Goal: Task Accomplishment & Management: Manage account settings

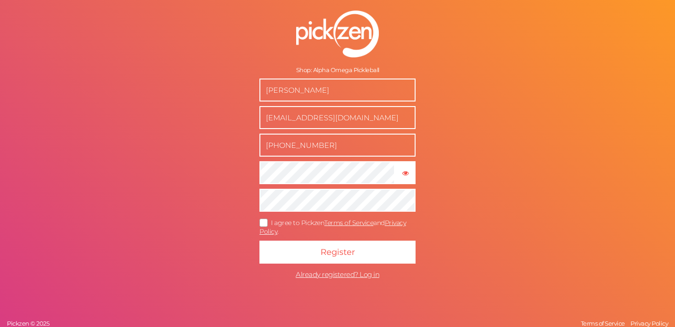
drag, startPoint x: 353, startPoint y: 92, endPoint x: 263, endPoint y: 81, distance: 90.7
click at [263, 81] on input "[PERSON_NAME]" at bounding box center [338, 90] width 156 height 23
type input "[PERSON_NAME]"
type input "[EMAIL_ADDRESS][DOMAIN_NAME]"
type input "5174802225"
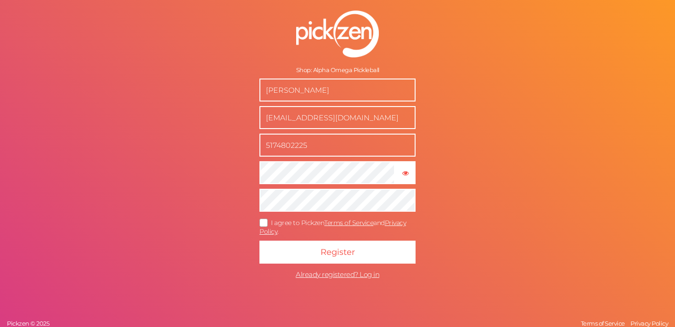
click at [267, 223] on icon at bounding box center [264, 223] width 15 height 5
click at [0, 0] on input "I agree to Pickzen Terms of Service and Privacy Policy ." at bounding box center [0, 0] width 0 height 0
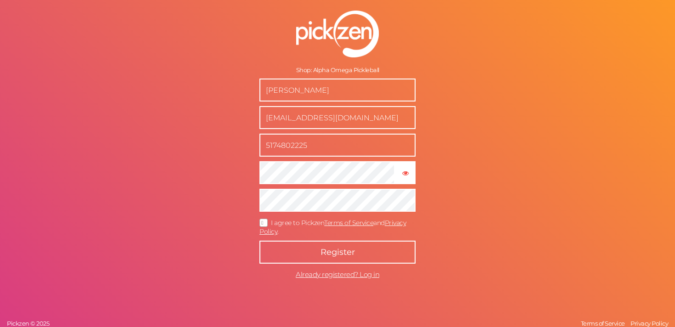
click at [292, 253] on button "Register" at bounding box center [338, 252] width 156 height 23
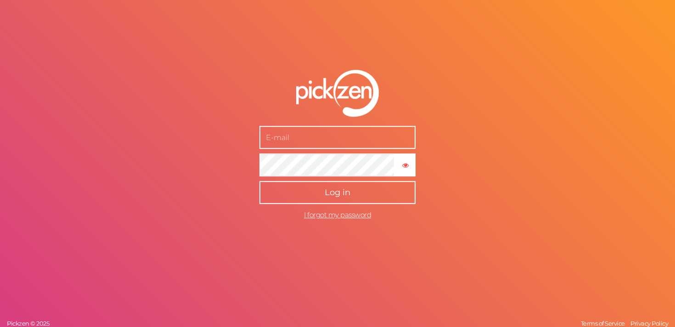
type input "[EMAIL_ADDRESS][DOMAIN_NAME]"
click at [333, 198] on span "Log in" at bounding box center [338, 192] width 26 height 10
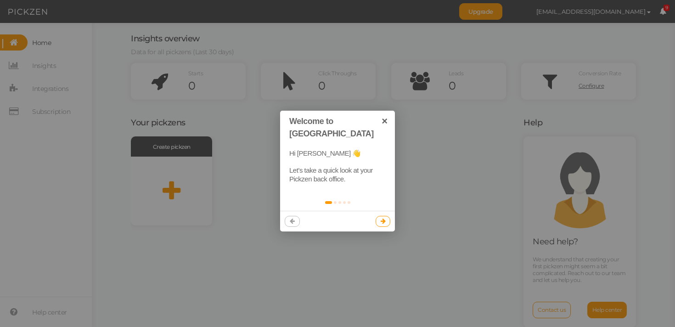
click at [380, 216] on link at bounding box center [383, 221] width 15 height 11
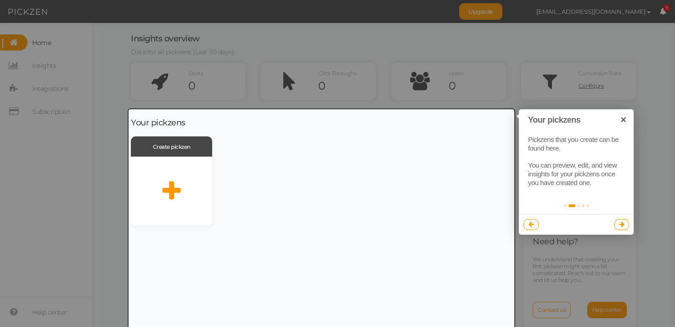
click at [180, 175] on div at bounding box center [322, 223] width 386 height 228
click at [168, 190] on div at bounding box center [322, 223] width 386 height 228
click at [618, 221] on link at bounding box center [622, 224] width 15 height 11
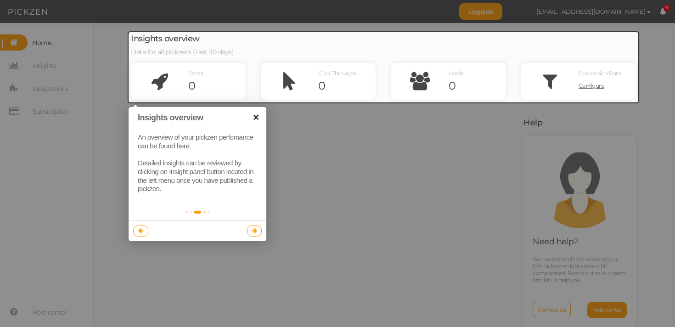
click at [262, 123] on link "×" at bounding box center [256, 117] width 21 height 21
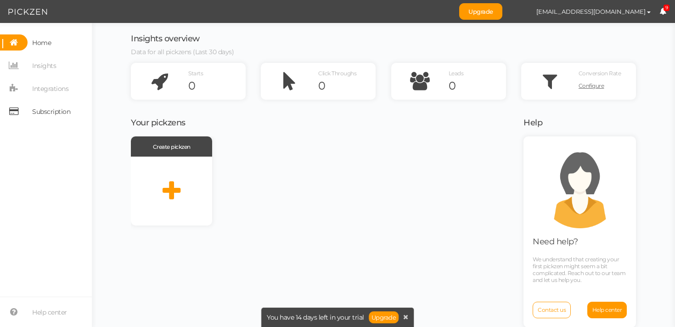
click at [63, 116] on span "Subscription" at bounding box center [51, 111] width 38 height 15
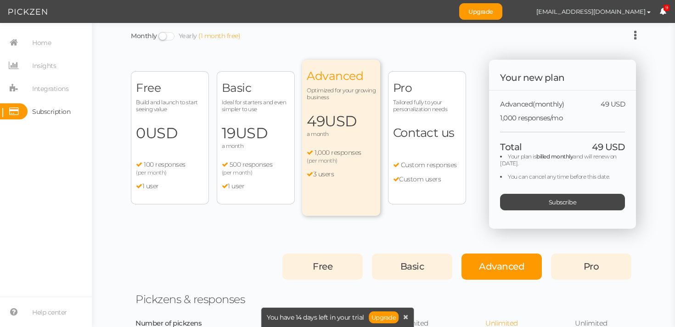
click at [143, 136] on span "0 USD" at bounding box center [170, 133] width 68 height 18
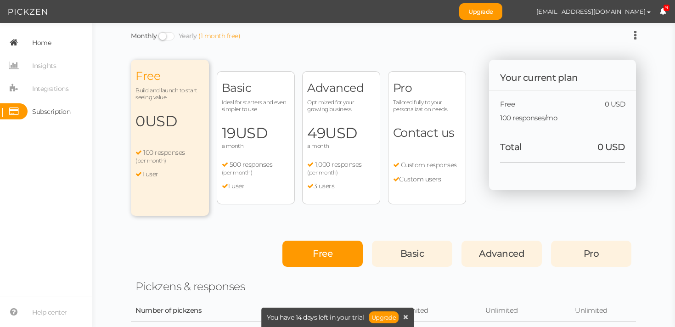
click at [41, 49] on span "Home" at bounding box center [41, 42] width 19 height 15
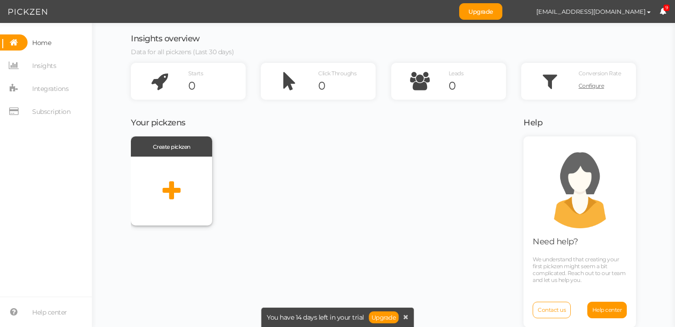
click at [154, 182] on div at bounding box center [171, 191] width 81 height 69
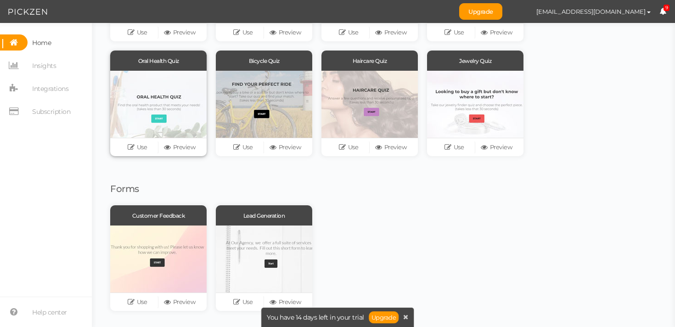
scroll to position [184, 0]
click at [189, 148] on link "Preview" at bounding box center [180, 147] width 42 height 13
click at [272, 145] on icon at bounding box center [274, 147] width 9 height 7
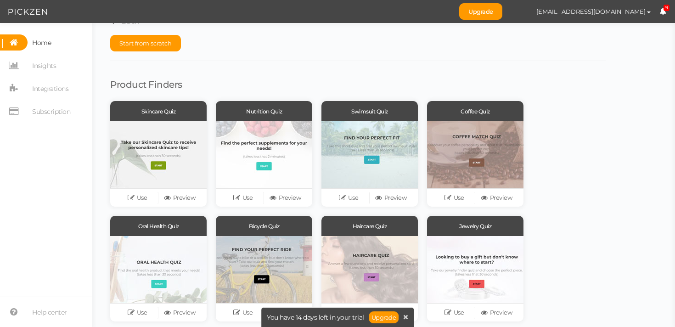
scroll to position [0, 0]
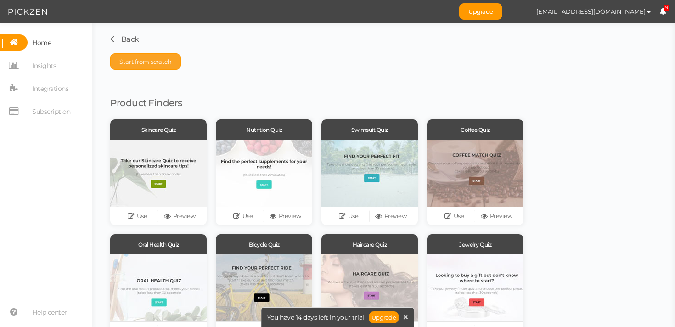
click at [164, 65] on button "Start from scratch" at bounding box center [145, 61] width 71 height 17
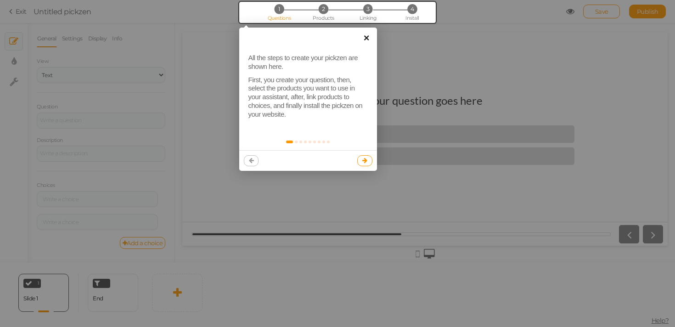
click at [364, 39] on link "×" at bounding box center [367, 38] width 21 height 21
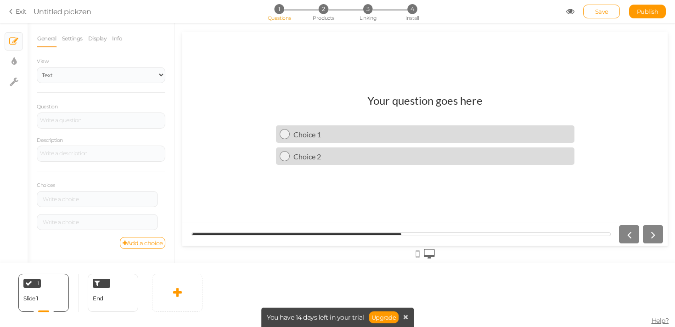
click at [416, 255] on icon at bounding box center [418, 254] width 4 height 10
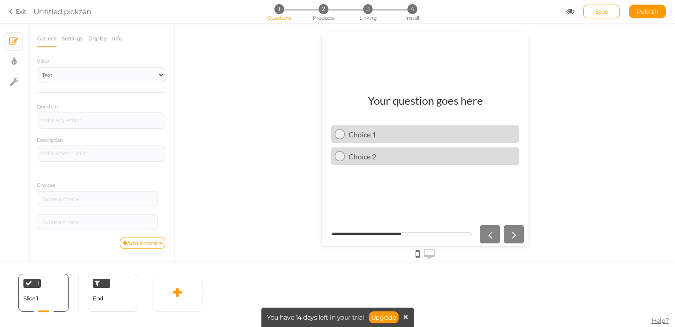
click at [434, 253] on icon at bounding box center [429, 254] width 11 height 10
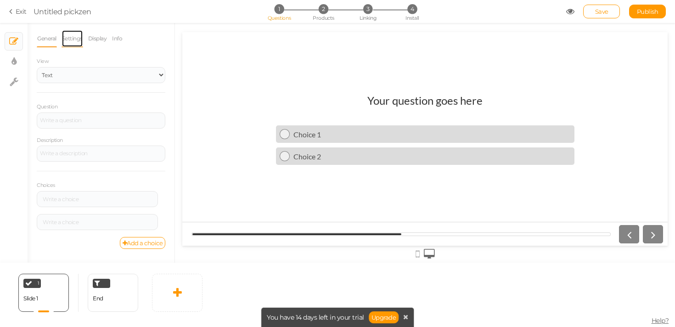
click at [65, 38] on link "Settings" at bounding box center [73, 38] width 22 height 17
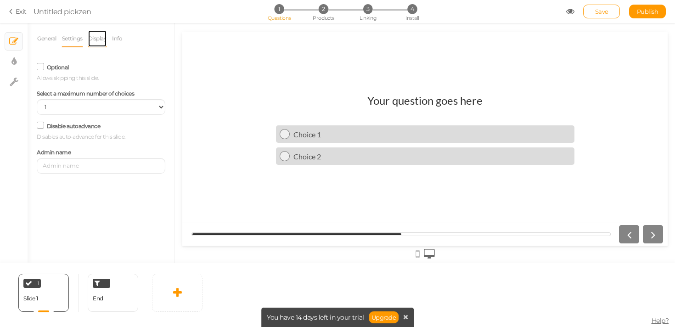
click at [91, 43] on link "Display" at bounding box center [98, 38] width 20 height 17
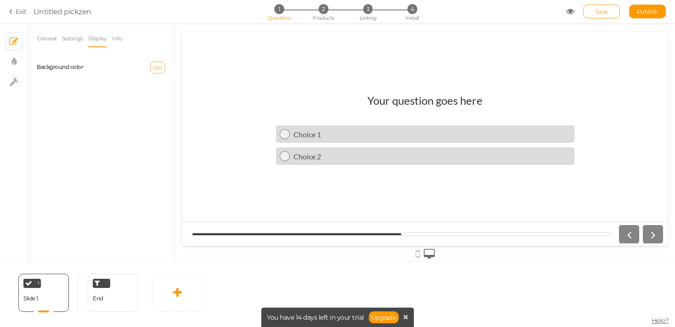
click at [156, 68] on span "Set" at bounding box center [158, 67] width 10 height 7
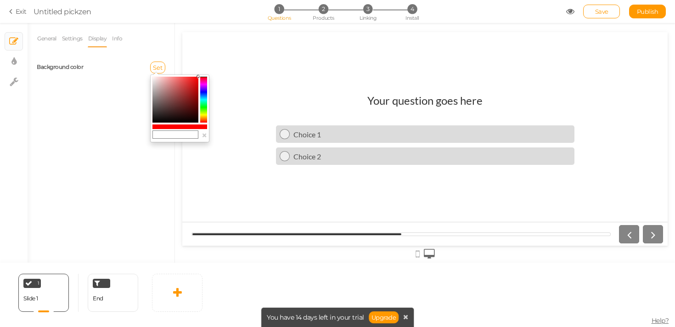
paste input "F5F0EC"
type input "F5F0EC"
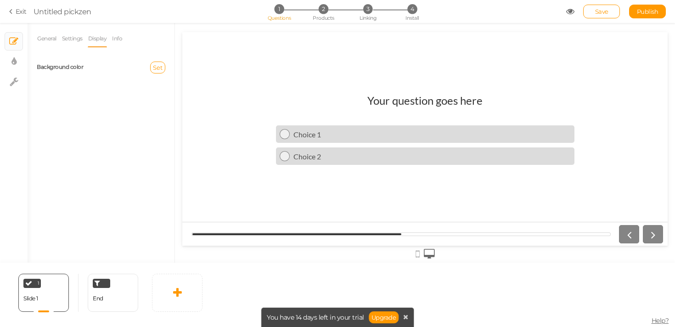
click at [138, 165] on div "General Settings Display Info View Text Images Slider Dropdown Question Descrip…" at bounding box center [101, 146] width 147 height 233
click at [159, 70] on span "Set" at bounding box center [158, 67] width 10 height 7
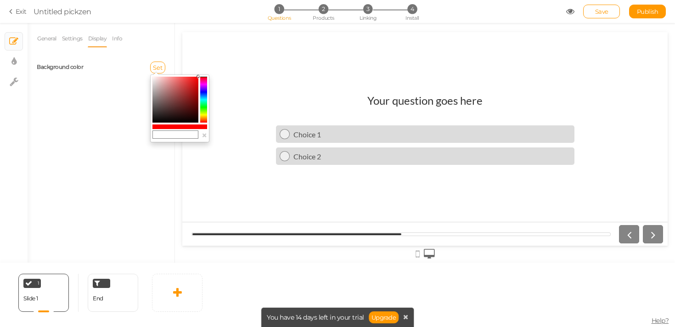
paste input "F5F0EC"
type input "F5F0EC"
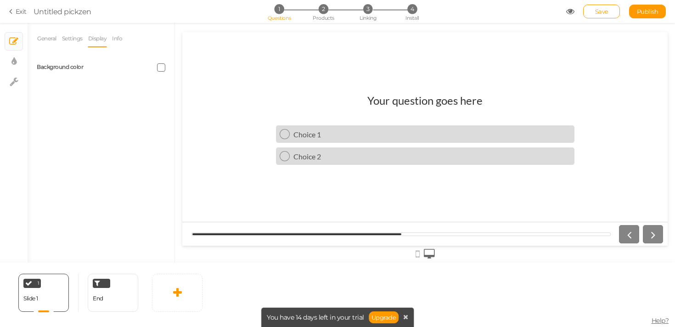
click at [116, 67] on div at bounding box center [136, 67] width 71 height 8
click at [162, 64] on span at bounding box center [161, 67] width 8 height 8
click at [112, 154] on div "General Settings Display Info View Text Images Slider Dropdown Question Descrip…" at bounding box center [101, 146] width 147 height 233
drag, startPoint x: 398, startPoint y: 235, endPoint x: 432, endPoint y: 233, distance: 34.5
click at [431, 233] on div at bounding box center [402, 235] width 420 height 4
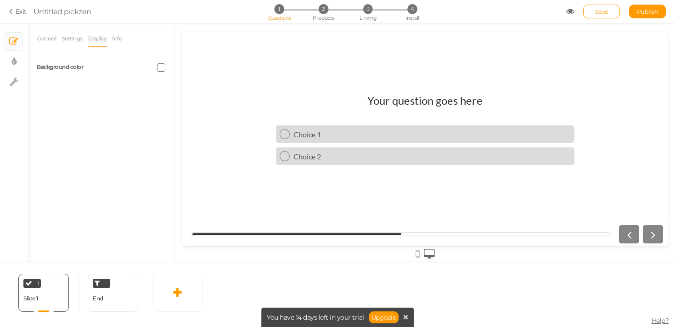
click at [654, 233] on div at bounding box center [640, 234] width 48 height 18
drag, startPoint x: 381, startPoint y: 235, endPoint x: 508, endPoint y: 235, distance: 126.4
click at [508, 235] on div at bounding box center [402, 235] width 420 height 4
click at [123, 36] on link "Info" at bounding box center [117, 38] width 11 height 17
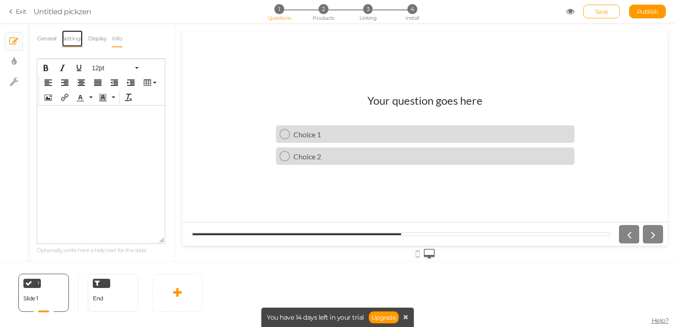
click at [78, 40] on link "Settings" at bounding box center [73, 38] width 22 height 17
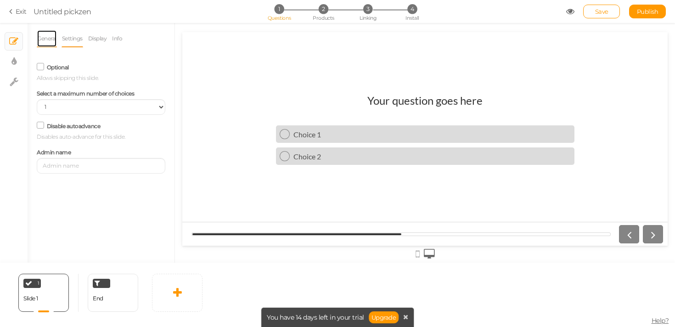
click at [45, 38] on link "General" at bounding box center [47, 38] width 20 height 17
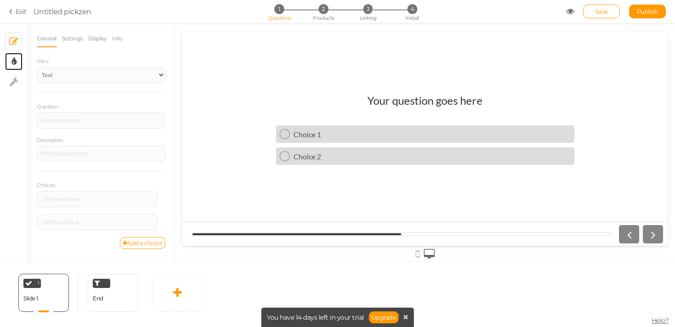
click at [6, 62] on link "× Display settings" at bounding box center [13, 61] width 17 height 17
select select "2"
select select "lato"
select select "fade"
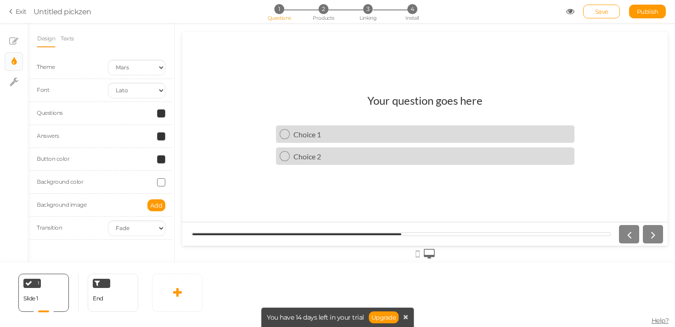
click at [159, 184] on span at bounding box center [161, 182] width 8 height 8
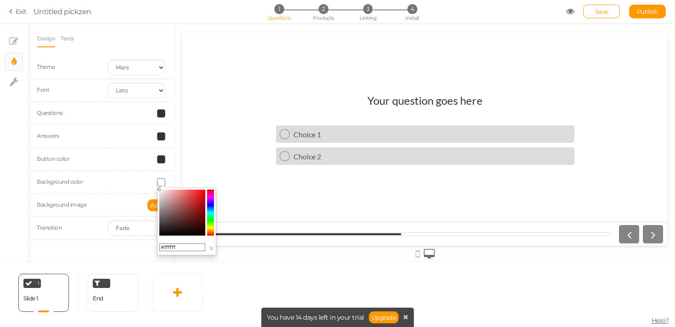
click at [168, 247] on input "#ffffff" at bounding box center [182, 248] width 46 height 8
paste input "F5F0EC"
type input "#ffffff"
click at [244, 149] on div "Your question goes here Choice 1 Choice 2" at bounding box center [425, 139] width 486 height 104
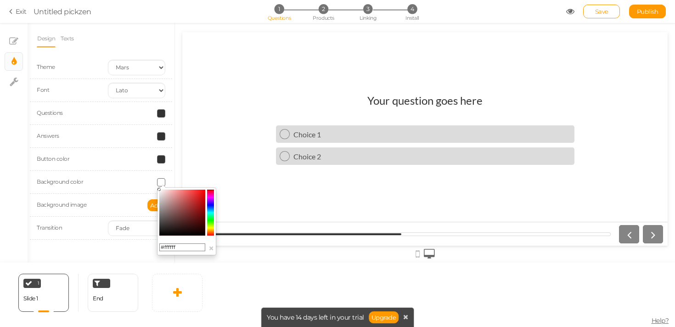
click at [78, 148] on div "Button color" at bounding box center [101, 159] width 142 height 23
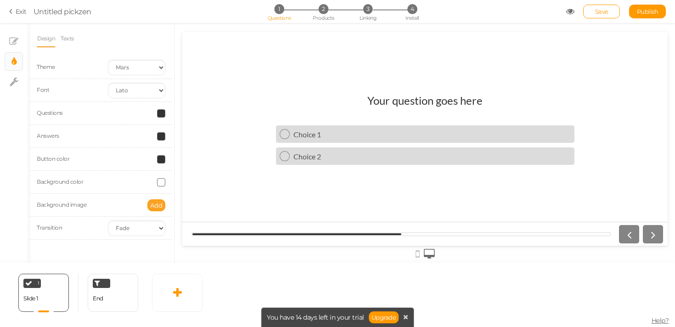
click at [153, 207] on span "Add" at bounding box center [156, 205] width 12 height 7
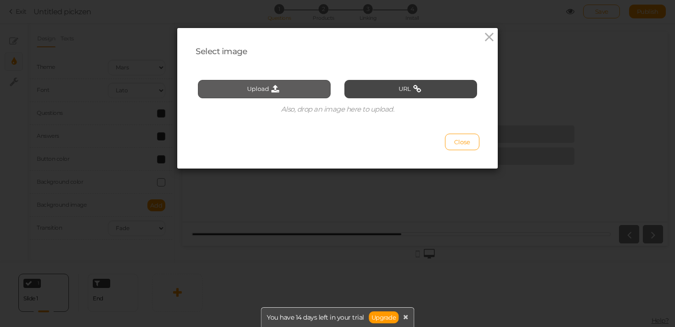
click at [310, 93] on button "Upload" at bounding box center [264, 89] width 133 height 18
type input "C:\fakepath\Screenshot [DATE] 3.37.14 PM.png"
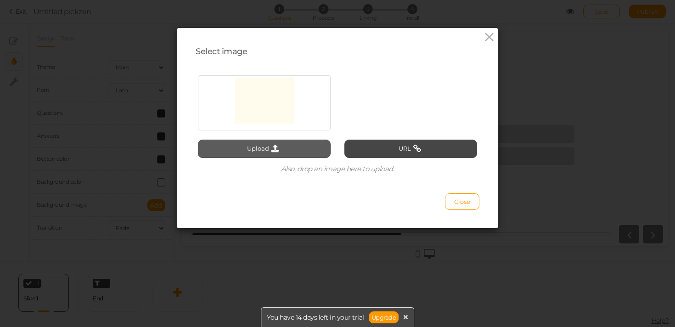
click at [284, 156] on button "Upload" at bounding box center [264, 149] width 133 height 18
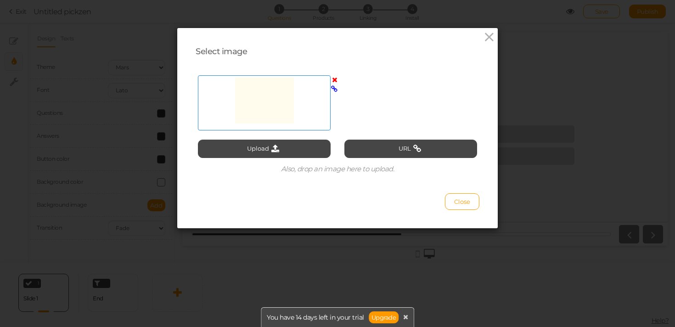
click at [290, 119] on div at bounding box center [264, 101] width 128 height 46
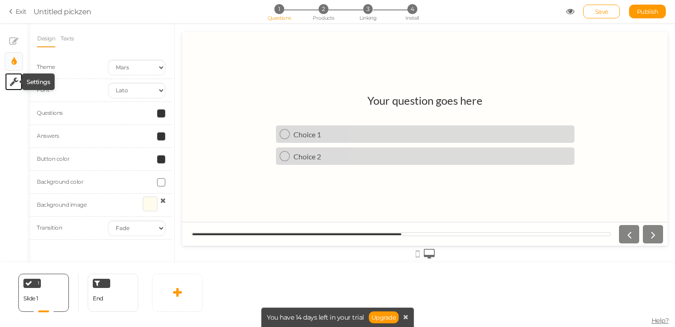
click at [13, 82] on icon at bounding box center [14, 81] width 9 height 9
select select "en"
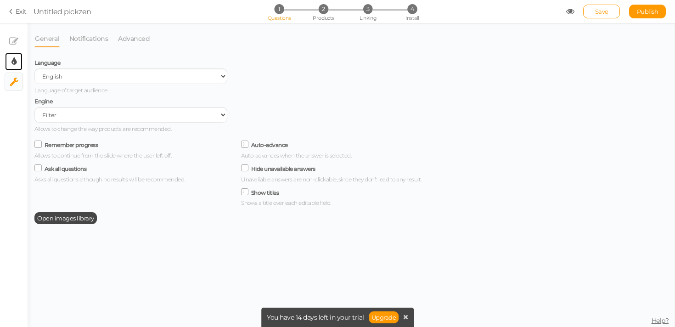
click at [20, 65] on link "× Display settings" at bounding box center [13, 61] width 17 height 17
select select "2"
select select "lato"
select select "fade"
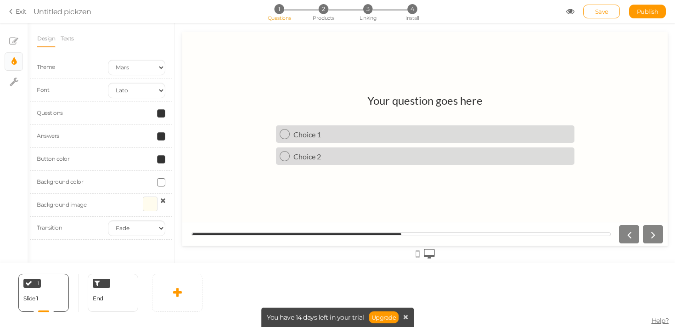
click at [411, 102] on h1 "Your question goes here" at bounding box center [425, 105] width 115 height 23
click at [573, 10] on icon at bounding box center [571, 11] width 8 height 8
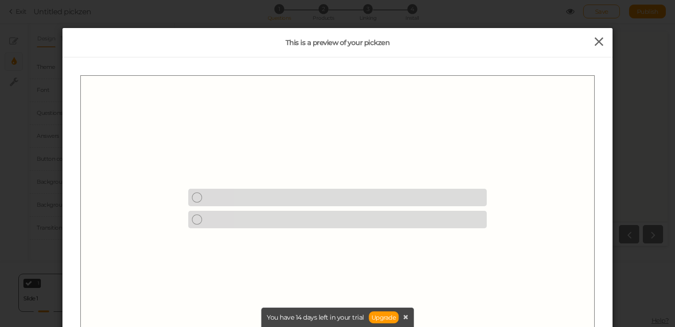
click at [595, 45] on icon at bounding box center [599, 42] width 13 height 14
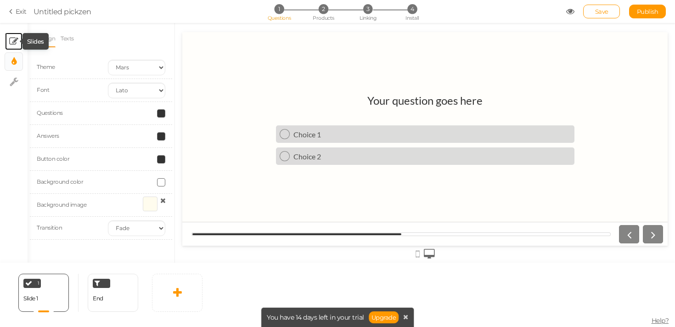
click at [12, 43] on icon at bounding box center [13, 41] width 9 height 9
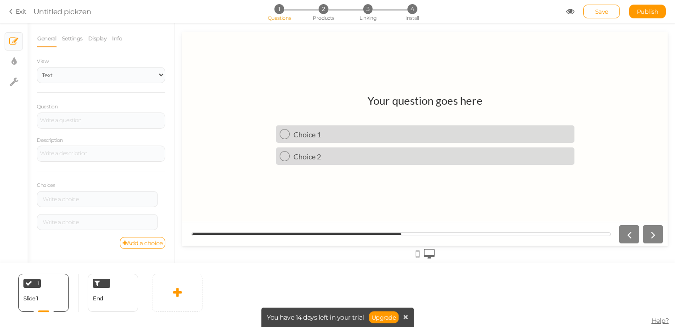
click at [443, 104] on h1 "Your question goes here" at bounding box center [425, 105] width 115 height 23
click at [110, 122] on div at bounding box center [101, 121] width 122 height 6
click at [11, 14] on icon at bounding box center [12, 11] width 6 height 8
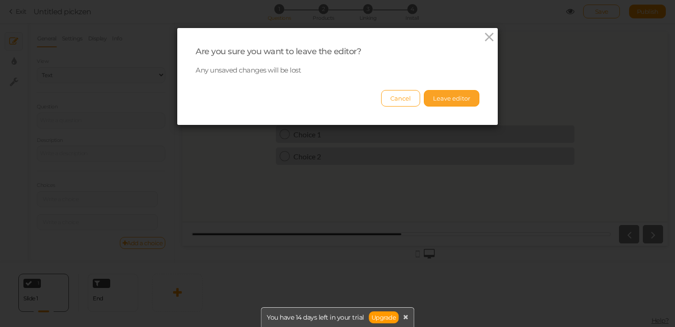
click at [436, 93] on button "Leave editor" at bounding box center [452, 98] width 56 height 17
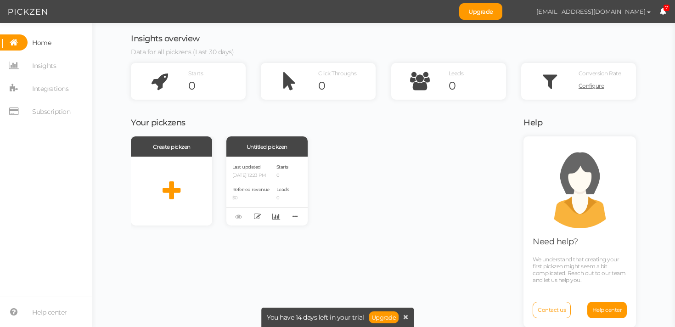
click at [636, 17] on button "[EMAIL_ADDRESS][DOMAIN_NAME]" at bounding box center [594, 12] width 132 height 16
click at [597, 31] on link "Preferences" at bounding box center [623, 28] width 73 height 10
select select "Europe/[GEOGRAPHIC_DATA]"
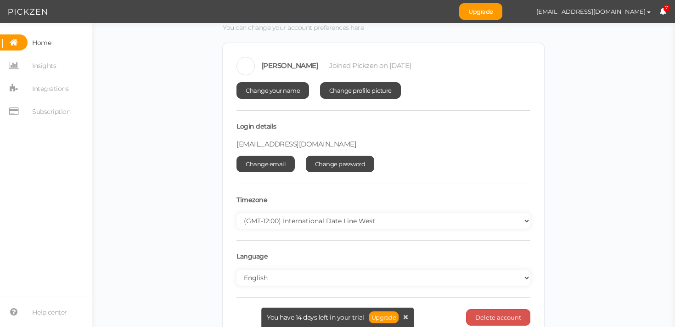
scroll to position [41, 0]
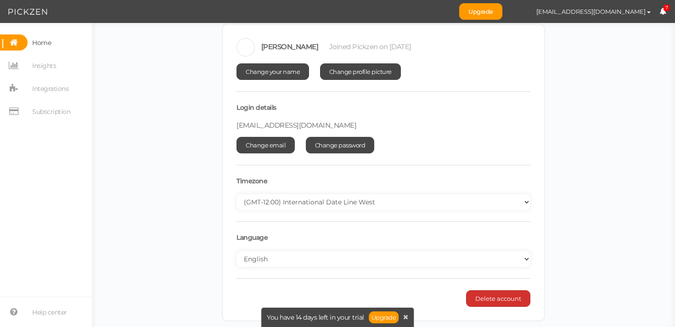
click at [485, 295] on span "Delete account" at bounding box center [499, 298] width 46 height 7
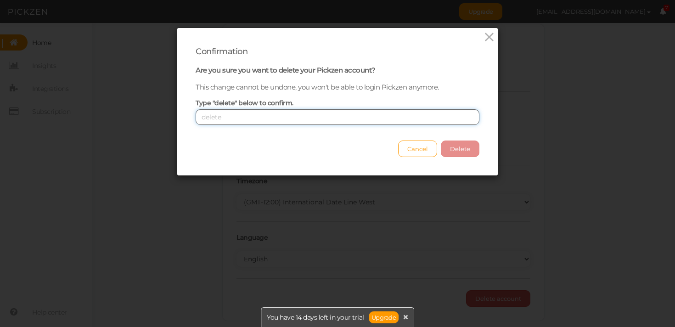
click at [390, 123] on input "text" at bounding box center [338, 117] width 284 height 16
type input "delete"
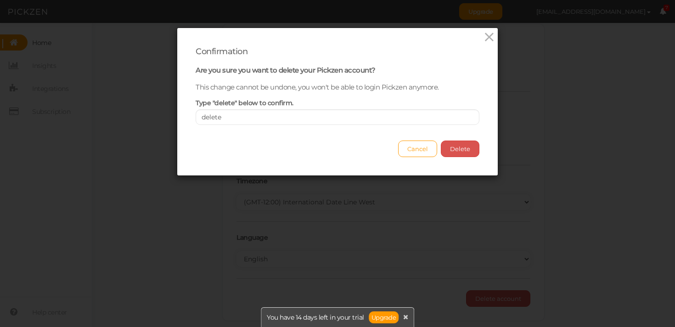
click at [448, 164] on div "Confirmation Are you sure you want to delete your Pickzen account? This change …" at bounding box center [337, 102] width 321 height 148
click at [452, 155] on button "Delete" at bounding box center [460, 149] width 39 height 17
